Goal: Book appointment/travel/reservation

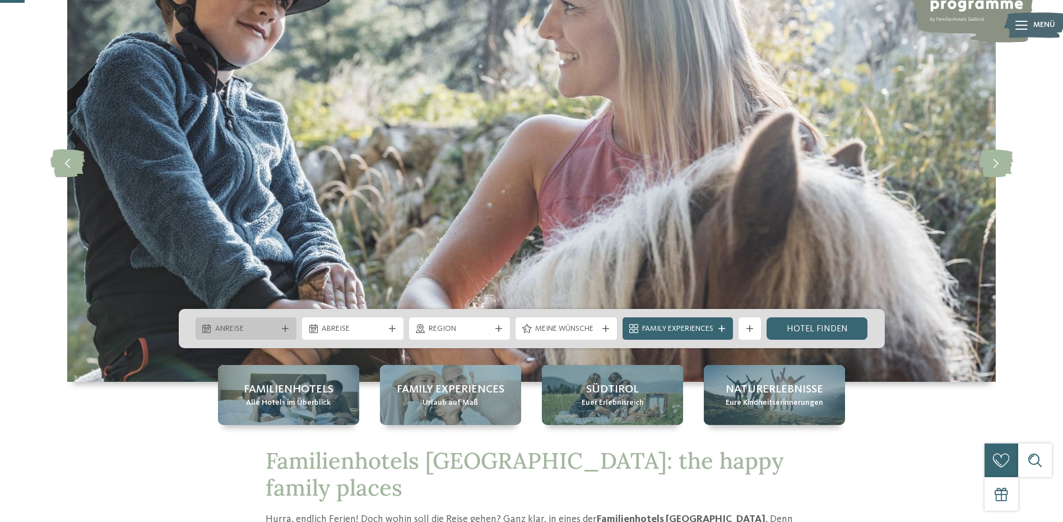
click at [286, 327] on icon at bounding box center [285, 328] width 7 height 7
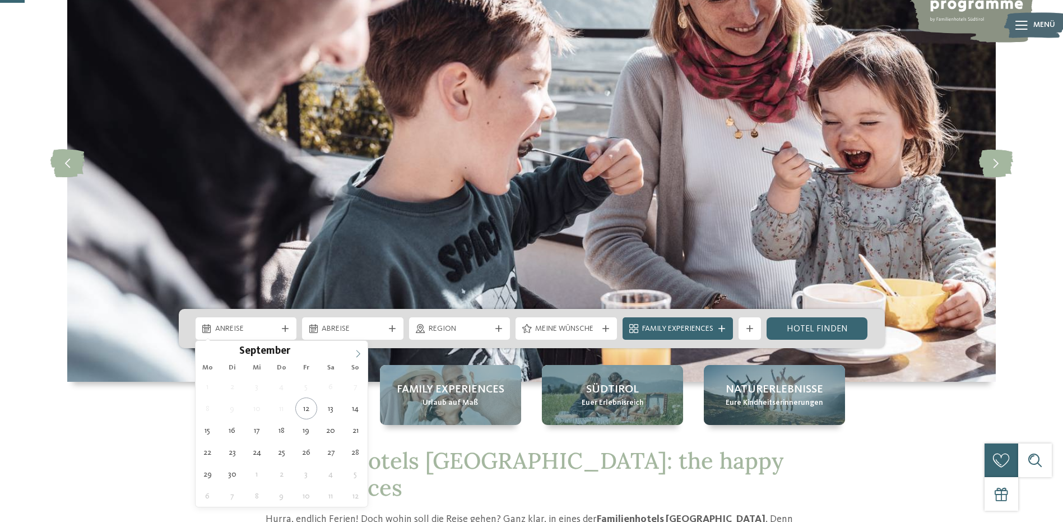
click at [359, 354] on icon at bounding box center [358, 354] width 8 height 8
click at [360, 354] on icon at bounding box center [358, 354] width 8 height 8
type div "[DATE]"
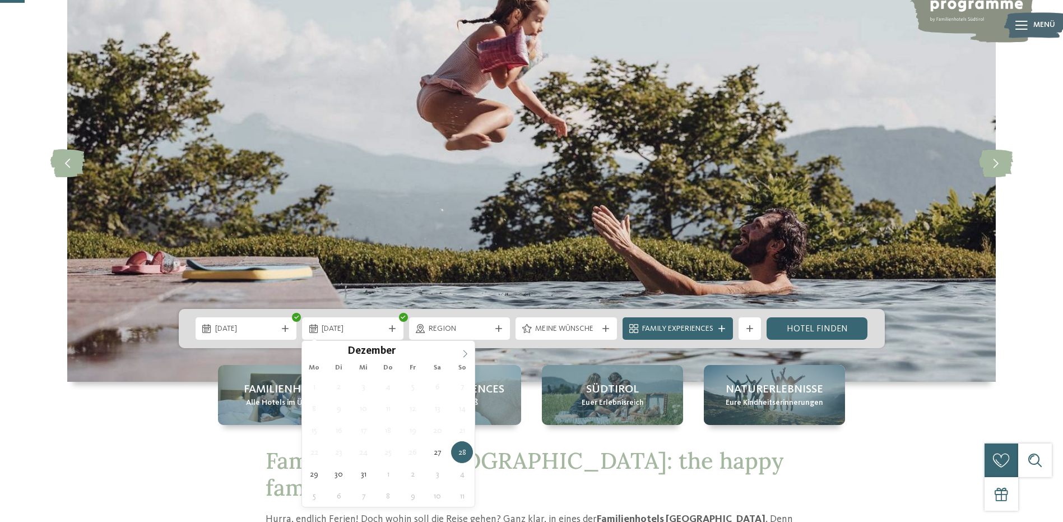
type input "****"
click at [463, 351] on icon at bounding box center [465, 354] width 8 height 8
type div "[DATE]"
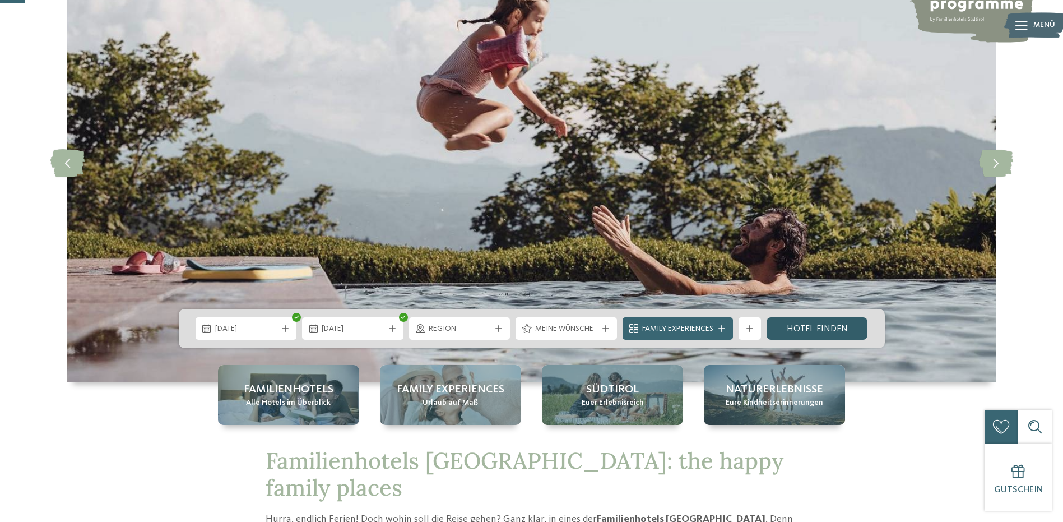
click at [829, 331] on link "Hotel finden" at bounding box center [817, 328] width 101 height 22
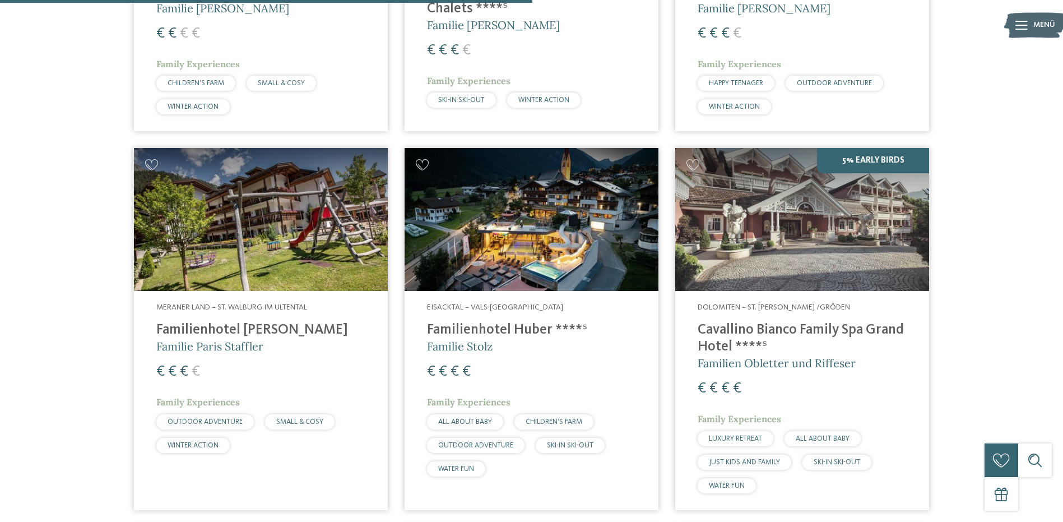
scroll to position [1432, 0]
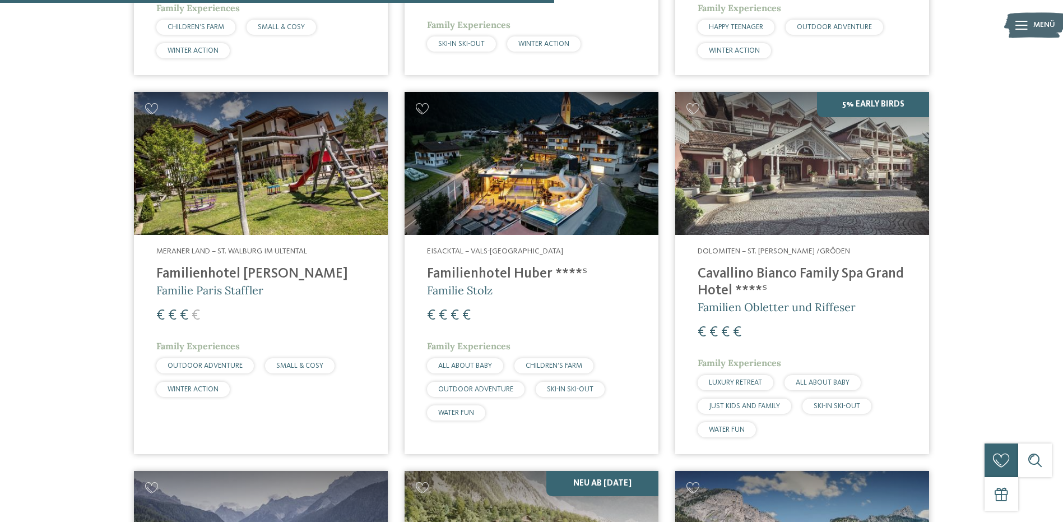
click at [734, 288] on h4 "Cavallino Bianco Family Spa Grand Hotel ****ˢ" at bounding box center [802, 283] width 209 height 34
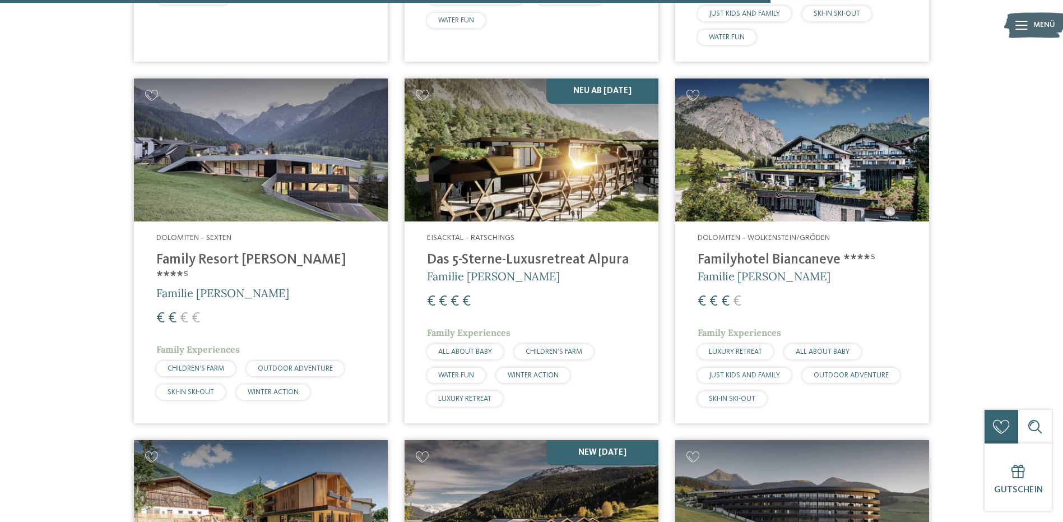
scroll to position [2105, 0]
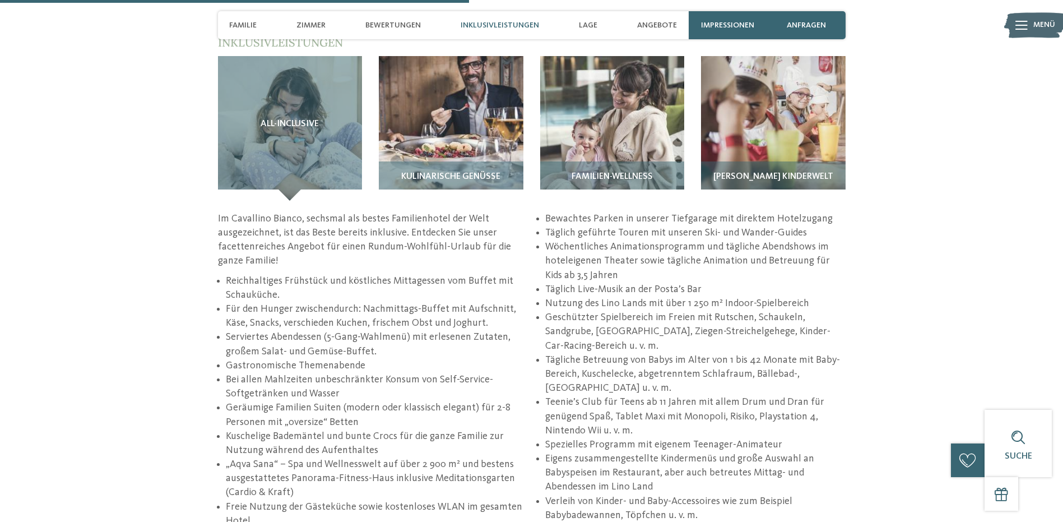
scroll to position [1625, 0]
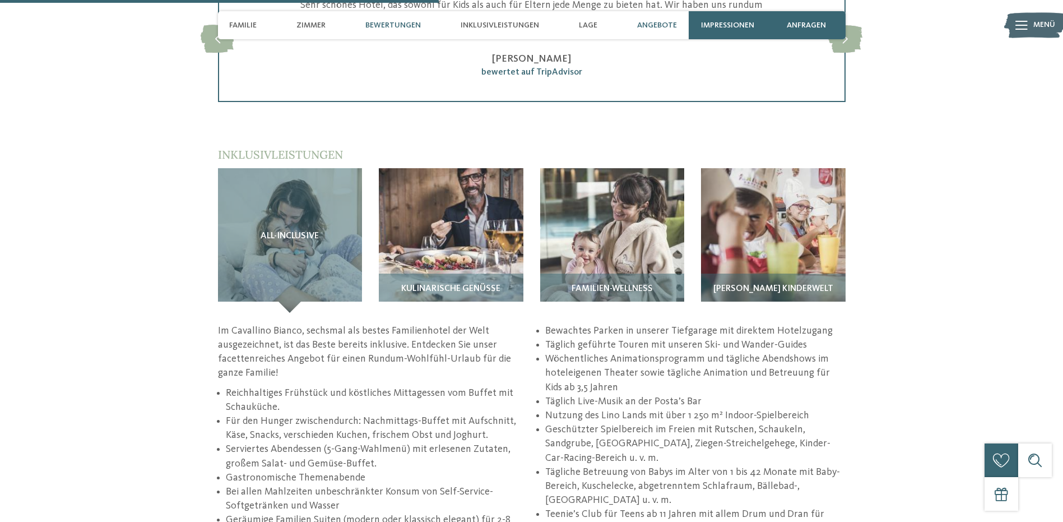
click at [670, 24] on span "Angebote" at bounding box center [657, 26] width 40 height 10
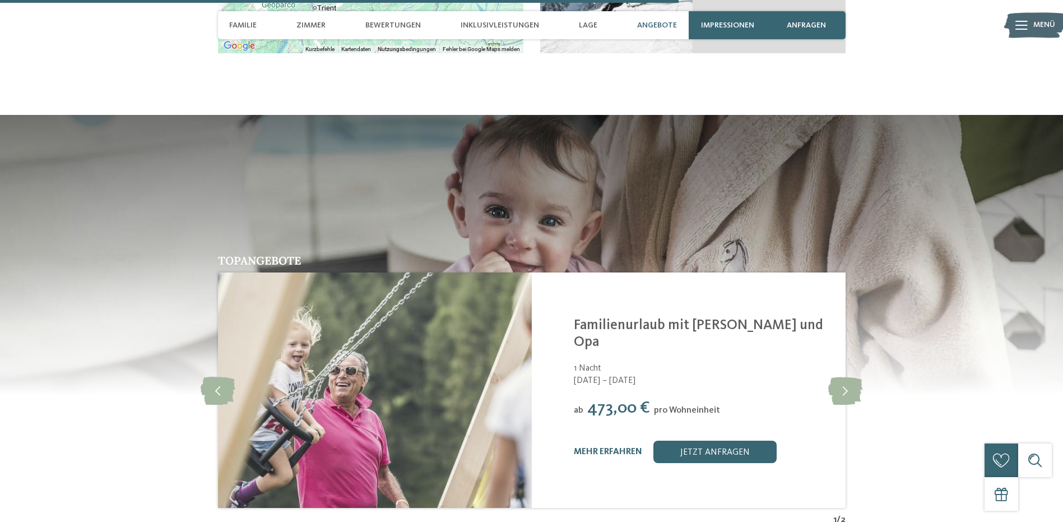
scroll to position [2517, 0]
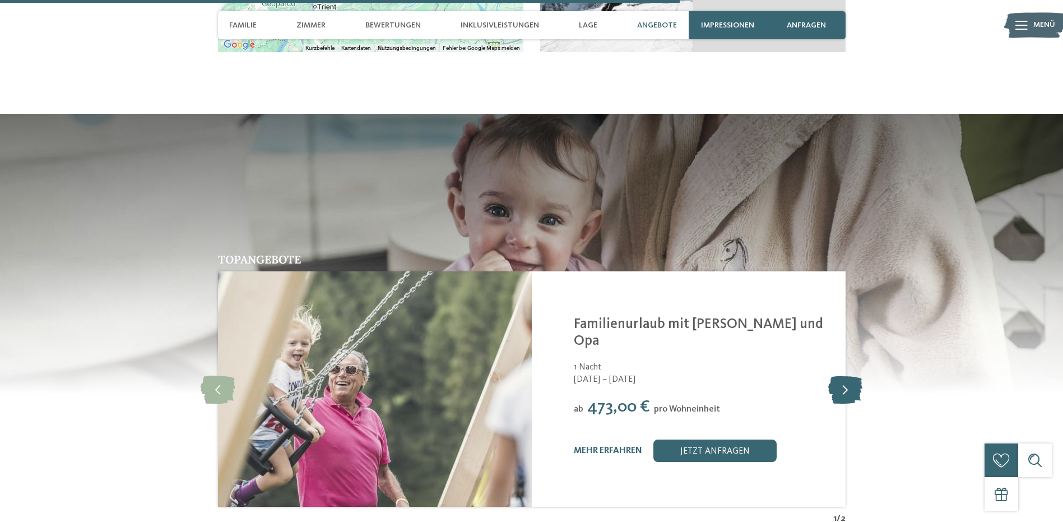
click at [843, 375] on icon at bounding box center [845, 389] width 34 height 28
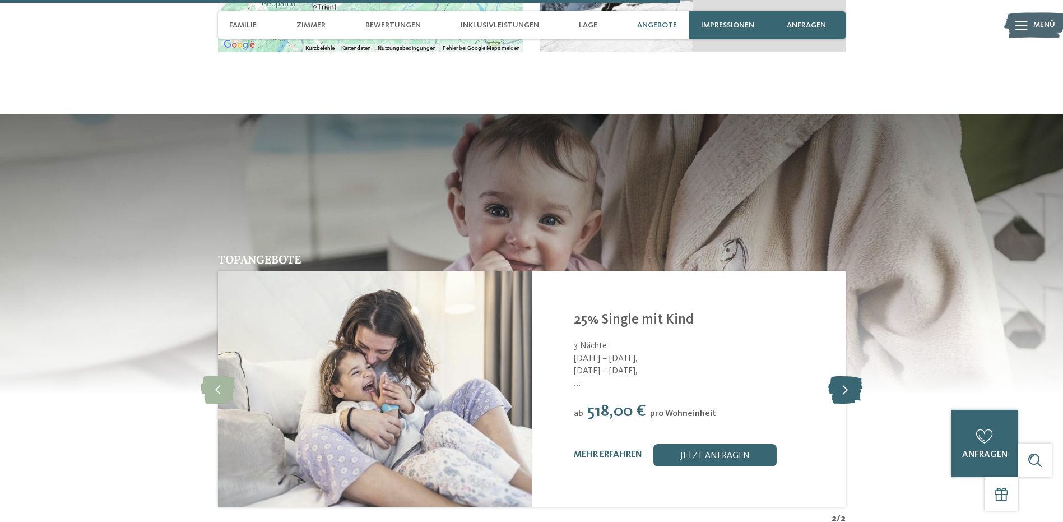
click at [843, 375] on icon at bounding box center [845, 389] width 34 height 28
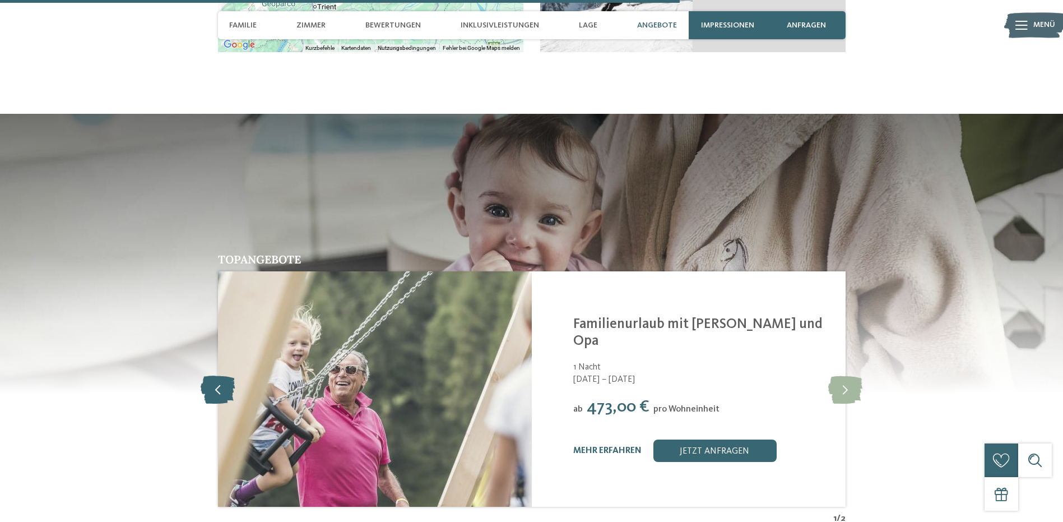
click at [222, 375] on icon at bounding box center [218, 389] width 34 height 28
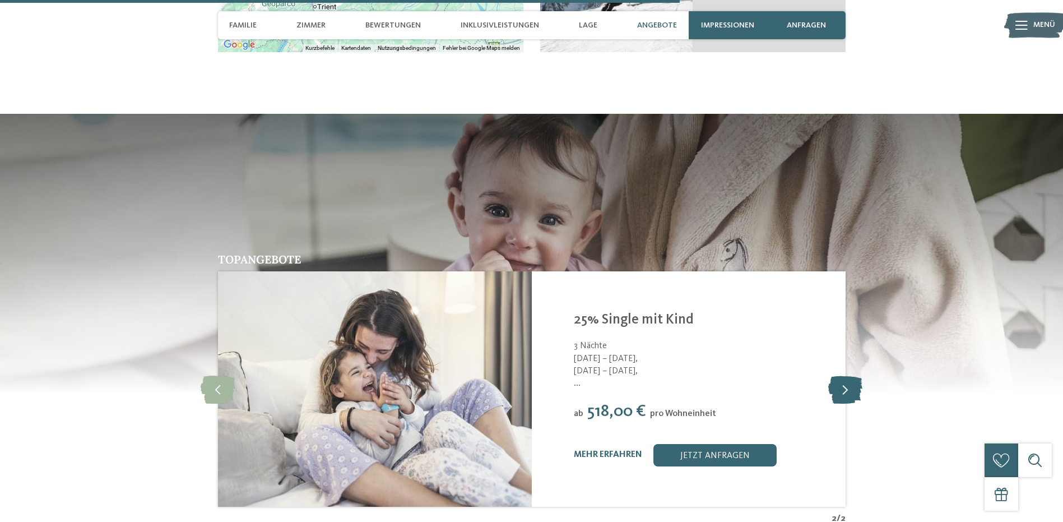
click at [850, 375] on icon at bounding box center [845, 389] width 34 height 28
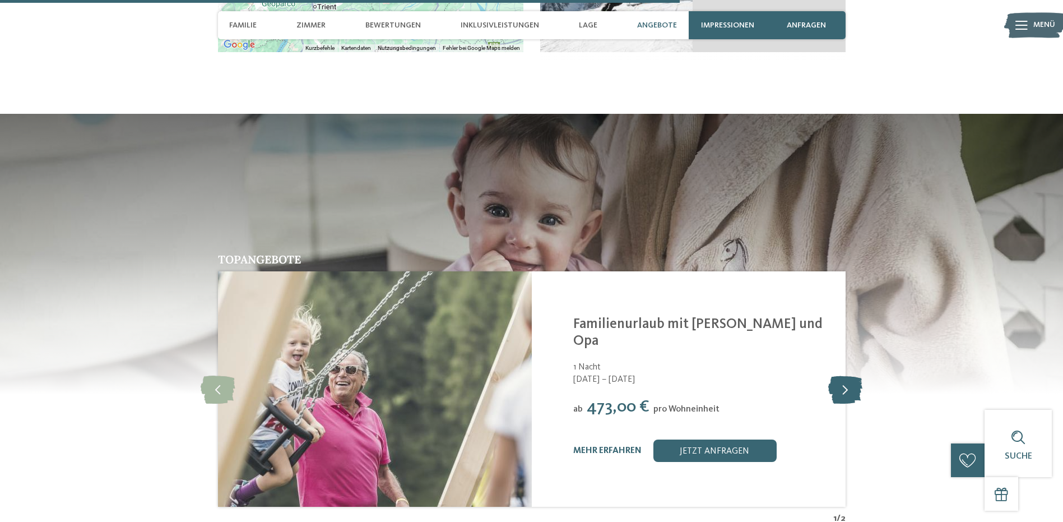
click at [850, 375] on icon at bounding box center [845, 389] width 34 height 28
